Goal: Information Seeking & Learning: Learn about a topic

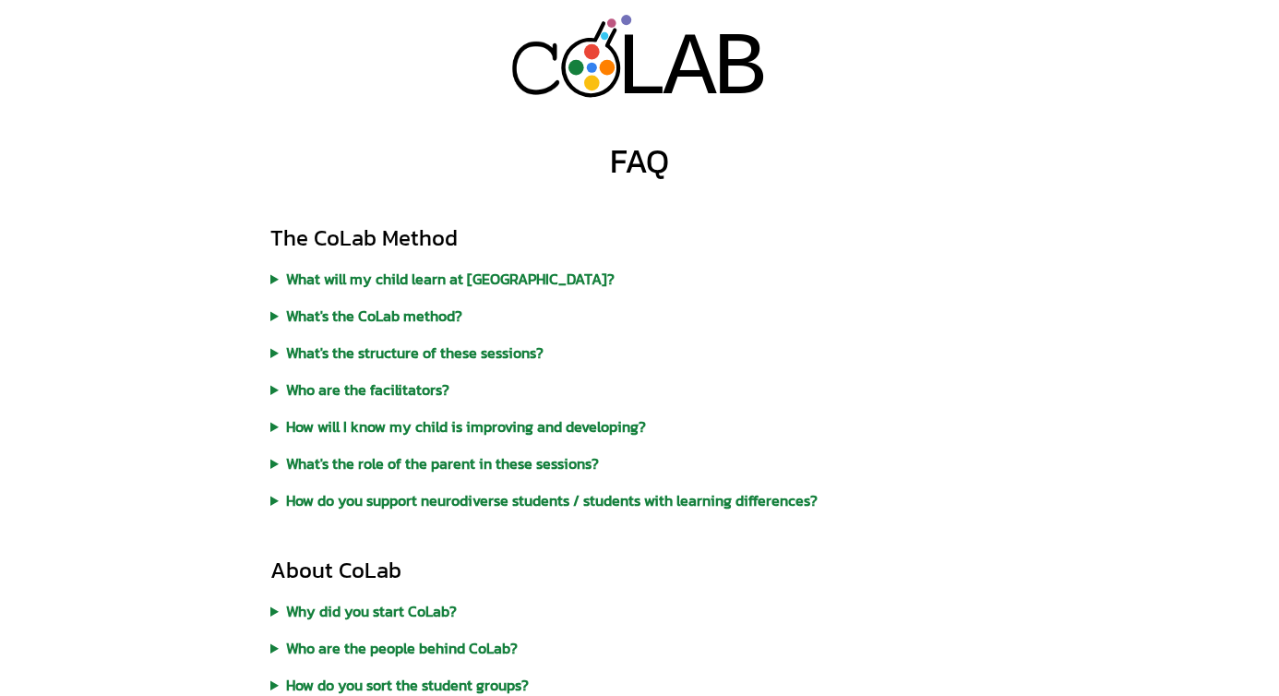
scroll to position [895, 0]
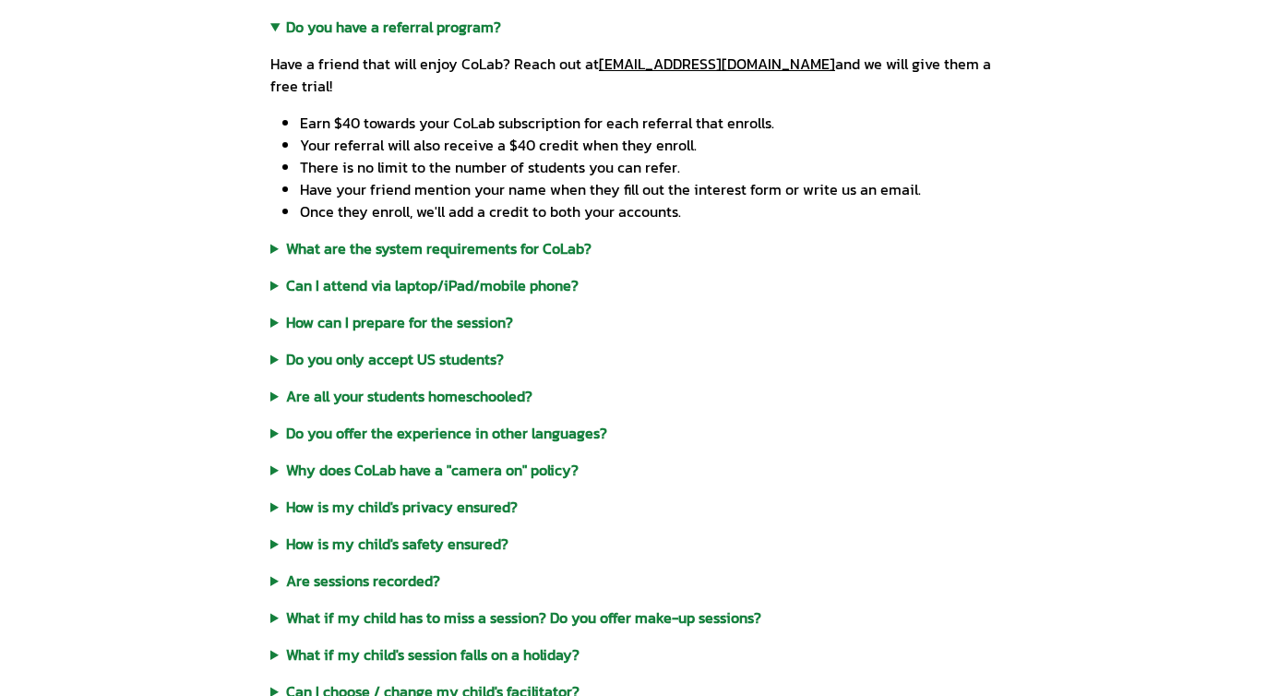
scroll to position [895, 0]
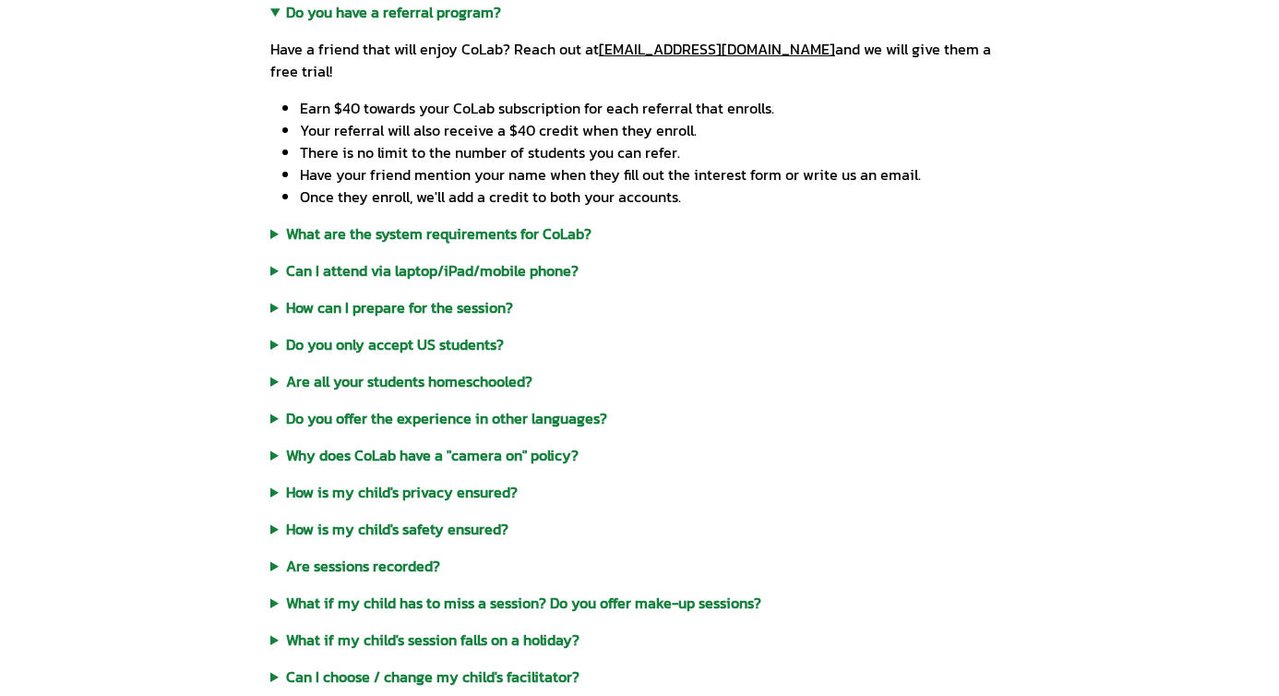
scroll to position [895, 0]
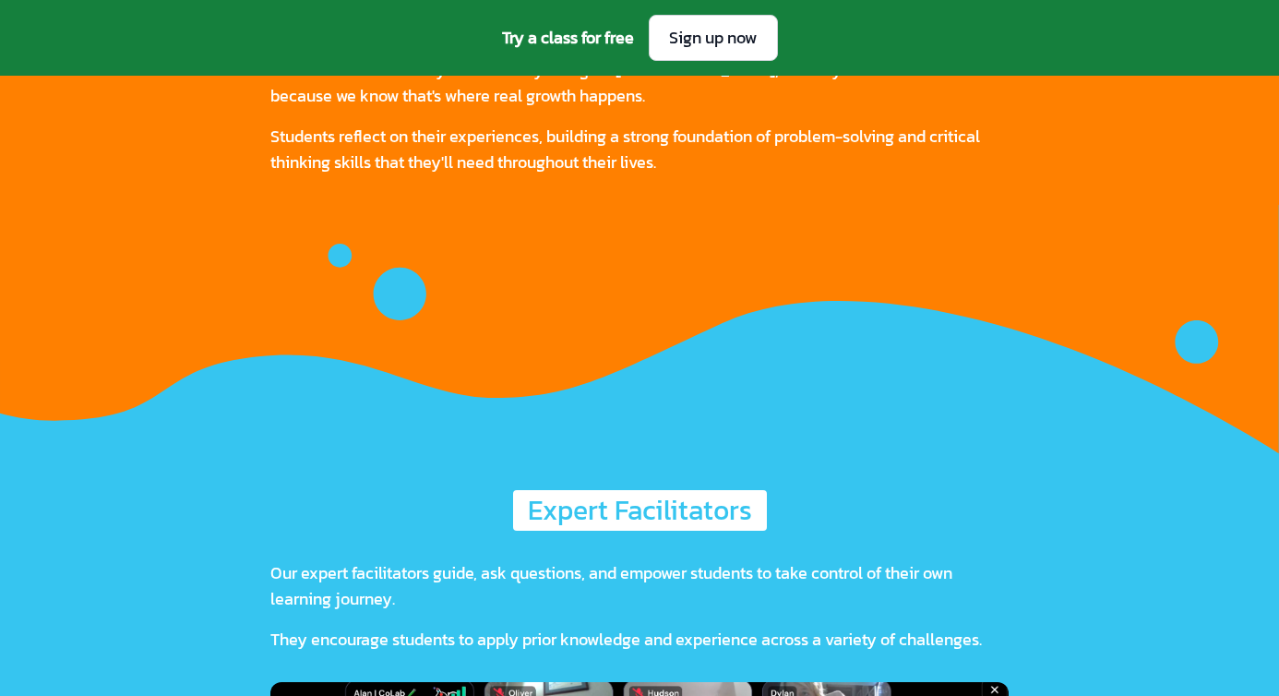
scroll to position [3834, 0]
